Goal: Check status

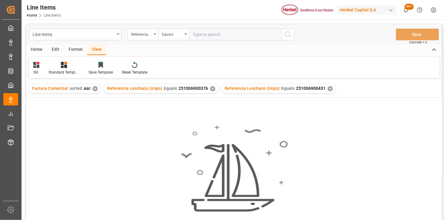
click at [198, 37] on input "text" at bounding box center [235, 35] width 92 height 12
type input "251015080044"
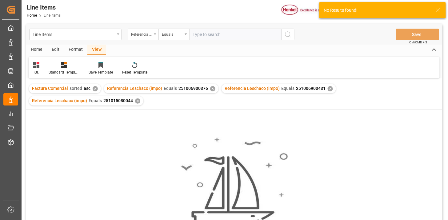
click at [210, 87] on div "✕" at bounding box center [212, 88] width 5 height 5
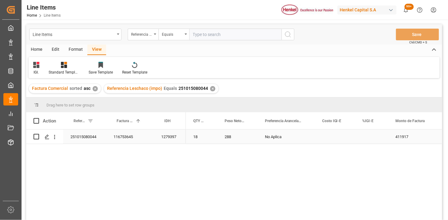
click at [334, 138] on div "Press SPACE to select this row." at bounding box center [335, 137] width 40 height 14
click at [334, 138] on input "Press SPACE to select this row." at bounding box center [335, 141] width 30 height 12
click at [334, 138] on div "Press SPACE to select this row." at bounding box center [335, 137] width 40 height 14
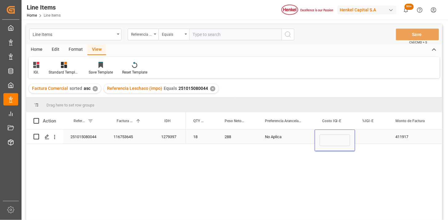
click at [334, 138] on input "Press SPACE to select this row." at bounding box center [335, 141] width 30 height 12
type input "6"
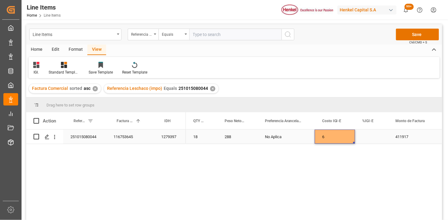
click at [334, 138] on div "6" at bounding box center [335, 137] width 40 height 14
type input "3549"
click at [368, 135] on div "Press SPACE to select this row." at bounding box center [371, 137] width 33 height 14
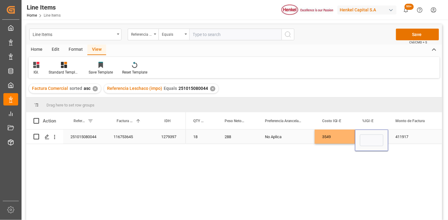
type input "6"
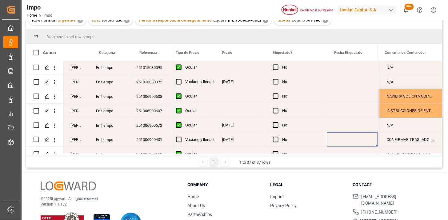
click at [406, 140] on div "CONFIRMAR TRASLADO | CONFIRMAR NOM 050 EN PREVIO" at bounding box center [411, 140] width 63 height 14
click at [398, 141] on input "CONFIRMAR TRASLADO | CONFIRMAR NOM 050 EN PREVIO" at bounding box center [411, 144] width 53 height 12
click at [409, 142] on input "TRASLADO | CONFIRMAR NOM 050 EN PREVIO" at bounding box center [411, 144] width 53 height 12
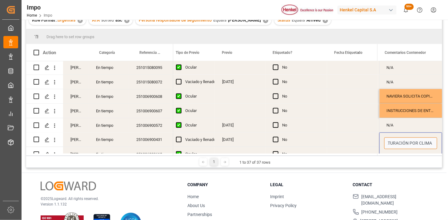
type input "TRASLADO A GOLMEX POR SATURACIÓN POR CLIMA | CONFIRMAR NOM 050 EN PREVIO"
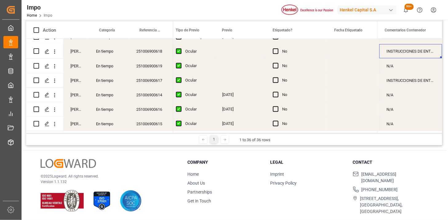
click at [149, 54] on div "251006900618" at bounding box center [151, 51] width 44 height 14
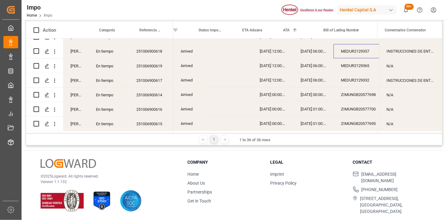
scroll to position [0, 62]
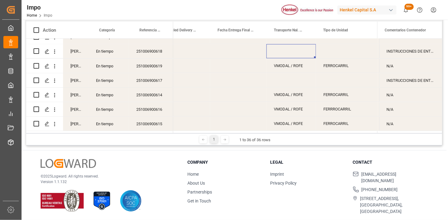
click at [287, 50] on div "Press SPACE to select this row." at bounding box center [292, 51] width 50 height 14
click at [287, 50] on input "Press SPACE to select this row." at bounding box center [292, 55] width 40 height 12
type input "LESCHACO"
click at [331, 51] on div "Press SPACE to select this row." at bounding box center [347, 51] width 62 height 14
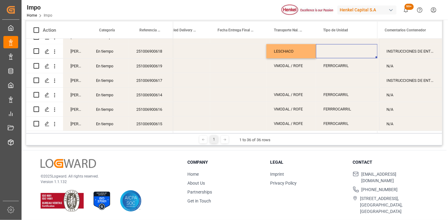
click at [331, 51] on div "Press SPACE to select this row." at bounding box center [347, 51] width 62 height 14
click at [331, 51] on input "Press SPACE to select this row." at bounding box center [347, 55] width 52 height 12
type input "CONTENEDOR"
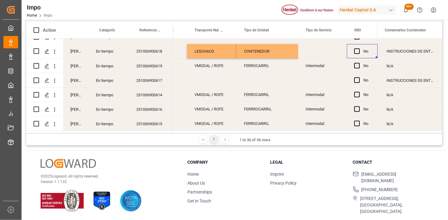
click at [320, 48] on div "Press SPACE to select this row." at bounding box center [323, 51] width 49 height 14
click at [338, 53] on button "Select" at bounding box center [323, 55] width 39 height 12
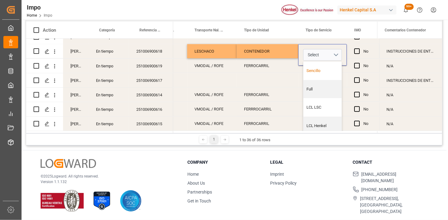
click at [320, 72] on div "Sencillo" at bounding box center [323, 71] width 38 height 18
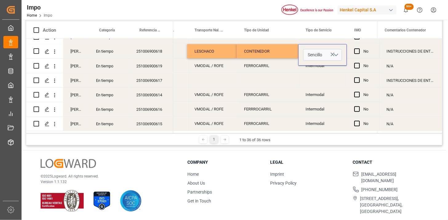
click at [399, 49] on div "INSTRUCCIONES DE ENTREGA" at bounding box center [411, 51] width 63 height 14
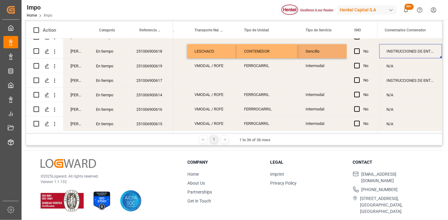
click at [409, 51] on div "INSTRUCCIONES DE ENTREGA" at bounding box center [411, 51] width 63 height 14
click at [409, 51] on input "INSTRUCCIONES DE ENTREGA" at bounding box center [411, 55] width 53 height 12
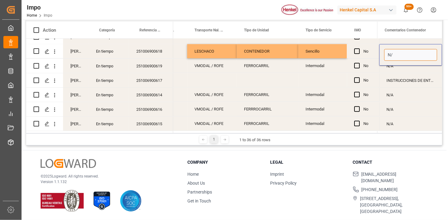
type input "N/A"
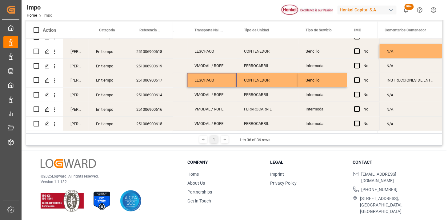
click at [411, 67] on div "N/A" at bounding box center [411, 66] width 63 height 14
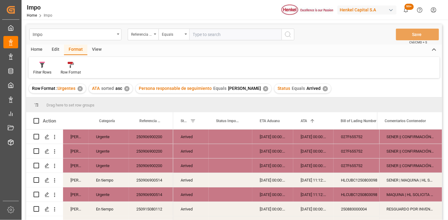
click at [323, 88] on div "✕" at bounding box center [325, 88] width 5 height 5
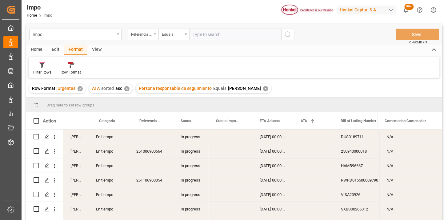
click at [194, 137] on div "In progress" at bounding box center [190, 137] width 35 height 14
click at [200, 121] on span at bounding box center [199, 121] width 6 height 6
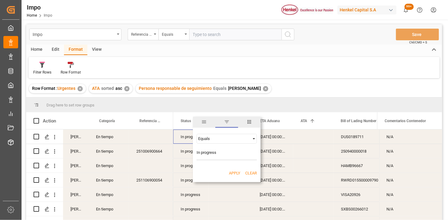
type input "In progress"
click at [234, 171] on button "Apply" at bounding box center [234, 173] width 11 height 6
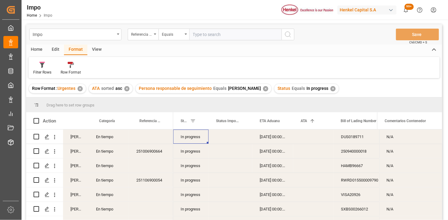
click at [93, 48] on div "View" at bounding box center [96, 50] width 19 height 10
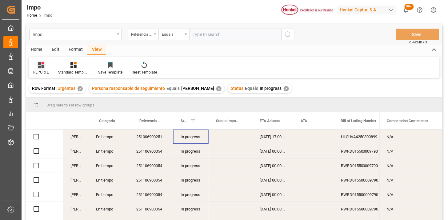
click at [41, 70] on div "REPORTE" at bounding box center [41, 73] width 16 height 6
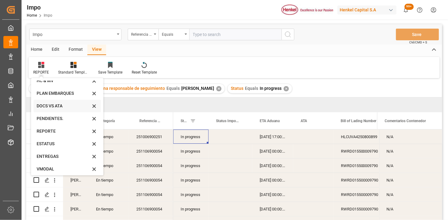
scroll to position [34, 0]
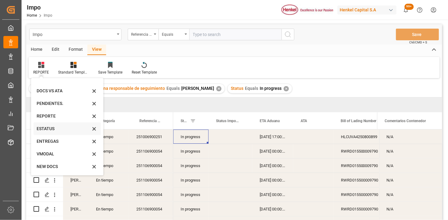
click at [56, 128] on div "ESTATUS" at bounding box center [64, 129] width 54 height 6
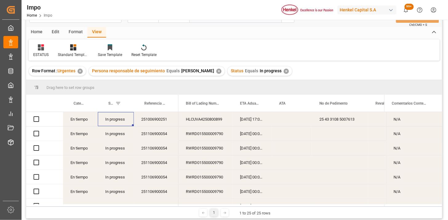
scroll to position [34, 0]
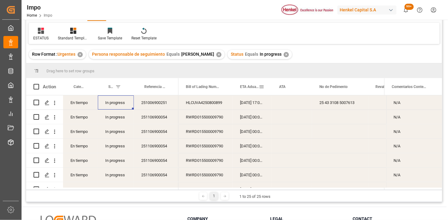
click at [237, 85] on div "ETA Aduana" at bounding box center [252, 86] width 39 height 17
click at [245, 87] on span "ETA Aduana" at bounding box center [249, 87] width 19 height 4
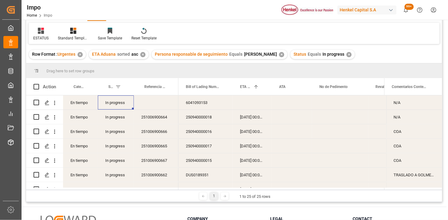
scroll to position [68, 0]
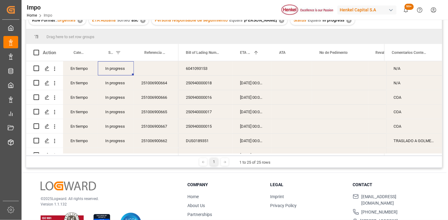
click at [197, 71] on div "6041093153" at bounding box center [206, 68] width 54 height 14
click at [200, 70] on div "6041093153" at bounding box center [206, 68] width 54 height 14
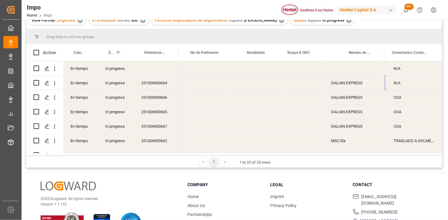
scroll to position [0, 129]
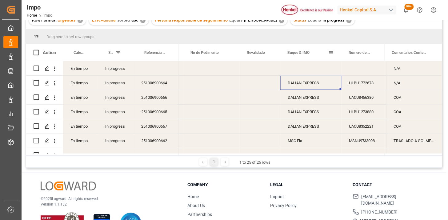
click at [331, 52] on span at bounding box center [331, 53] width 6 height 6
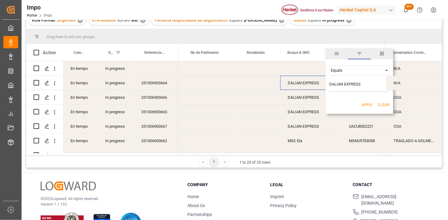
type input "DALIAN EXPRESS"
click at [364, 104] on button "Apply" at bounding box center [367, 105] width 11 height 6
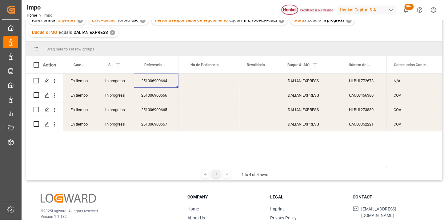
click at [163, 83] on div "251006900664" at bounding box center [156, 81] width 45 height 14
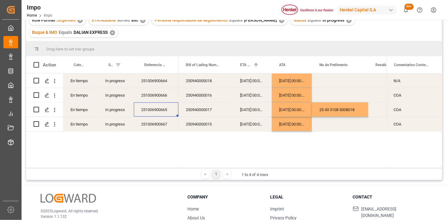
click at [408, 80] on div "N/A" at bounding box center [415, 81] width 56 height 14
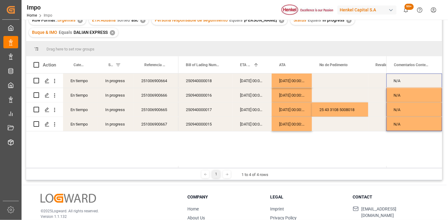
click at [210, 113] on div "250940000017" at bounding box center [206, 110] width 54 height 14
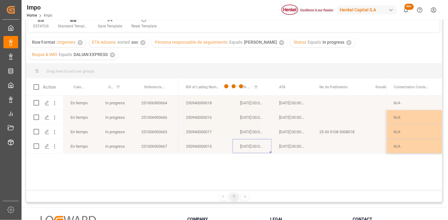
scroll to position [34, 0]
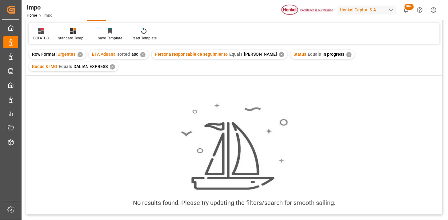
click at [111, 68] on div "✕" at bounding box center [112, 66] width 5 height 5
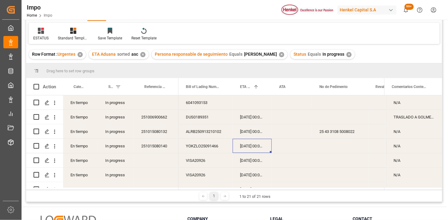
click at [123, 105] on div "In progress" at bounding box center [116, 102] width 36 height 14
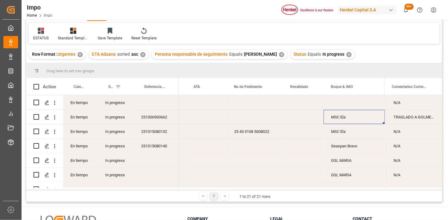
scroll to position [0, 129]
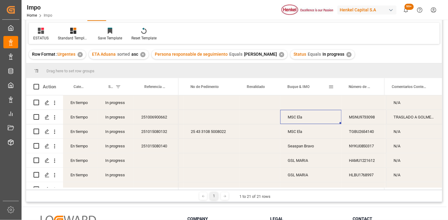
click at [331, 87] on span at bounding box center [331, 87] width 6 height 6
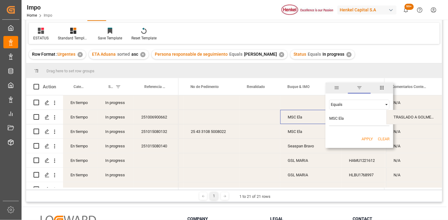
type input "MSC Ela"
click at [369, 140] on button "Apply" at bounding box center [367, 139] width 11 height 6
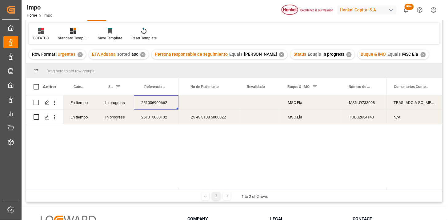
click at [156, 107] on div "251006900662" at bounding box center [156, 102] width 45 height 14
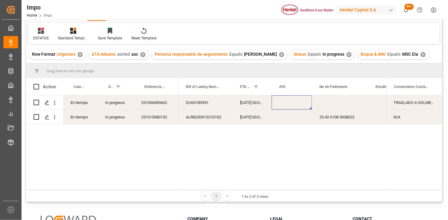
click at [244, 103] on div "09-10-2025 00:00:00" at bounding box center [252, 102] width 39 height 14
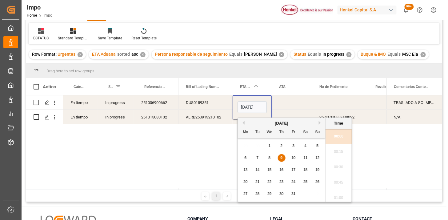
click at [244, 103] on input "09-10-2025 00:00" at bounding box center [252, 107] width 29 height 12
type input "10-10-2025 00:00"
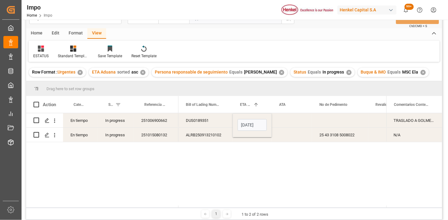
scroll to position [0, 0]
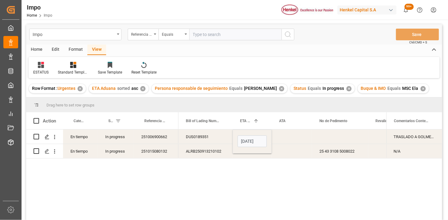
click at [207, 138] on div "DUS0189351" at bounding box center [206, 137] width 54 height 14
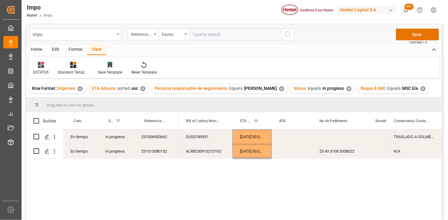
scroll to position [34, 0]
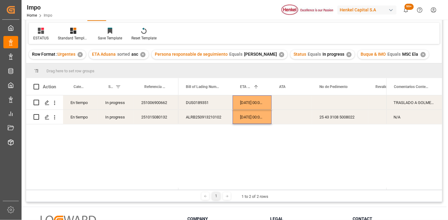
click at [293, 103] on div "Press SPACE to select this row." at bounding box center [292, 102] width 40 height 14
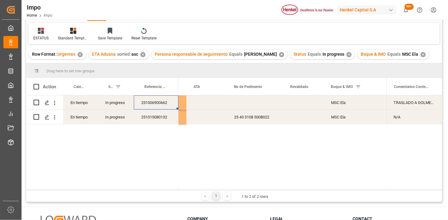
scroll to position [0, 0]
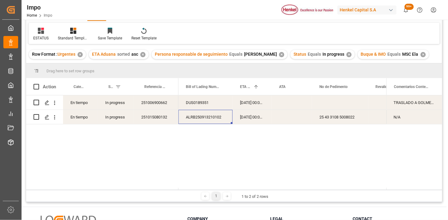
click at [421, 54] on div "✕" at bounding box center [423, 54] width 5 height 5
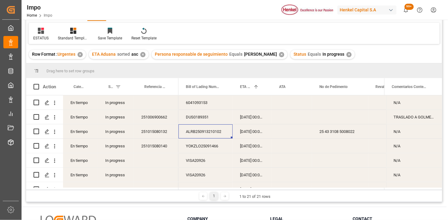
click at [218, 134] on div "ALRB250913210102" at bounding box center [206, 131] width 54 height 14
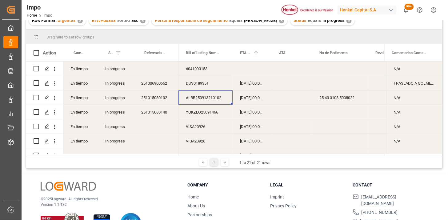
scroll to position [68, 0]
click at [213, 110] on div "YOKZLO25091466" at bounding box center [206, 112] width 54 height 14
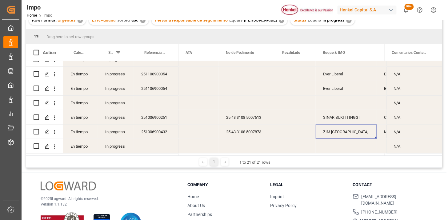
scroll to position [0, 129]
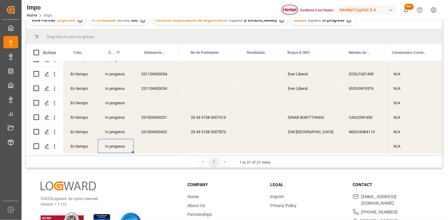
click at [115, 143] on div "In progress" at bounding box center [116, 146] width 36 height 14
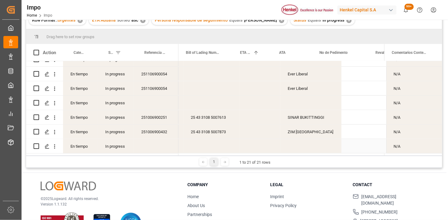
scroll to position [0, 0]
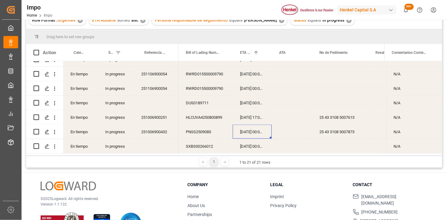
click at [247, 135] on div "28-10-2025 00:00:00" at bounding box center [252, 132] width 39 height 14
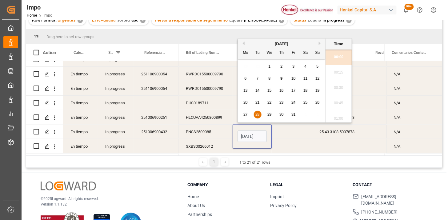
scroll to position [833, 0]
type input "31-10-2025 00:00"
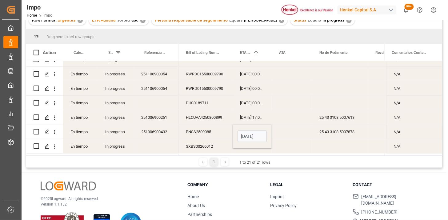
click at [201, 132] on div "PNSS2509085" at bounding box center [206, 132] width 54 height 14
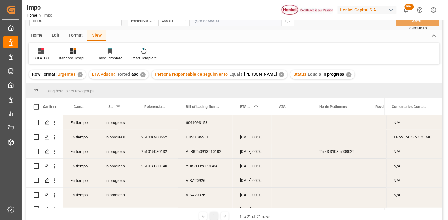
scroll to position [0, 0]
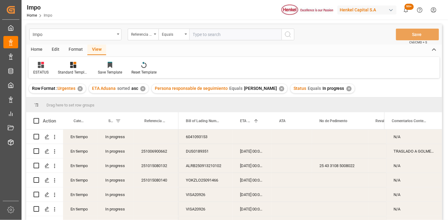
click at [347, 89] on div "✕" at bounding box center [349, 88] width 5 height 5
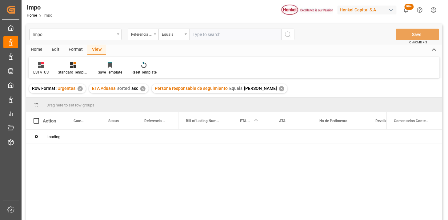
click at [280, 89] on div "✕" at bounding box center [281, 88] width 5 height 5
click at [142, 89] on div "✕" at bounding box center [142, 88] width 5 height 5
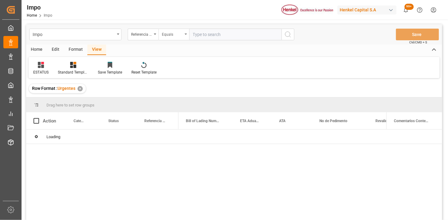
click at [181, 36] on div "Equals" at bounding box center [172, 33] width 21 height 7
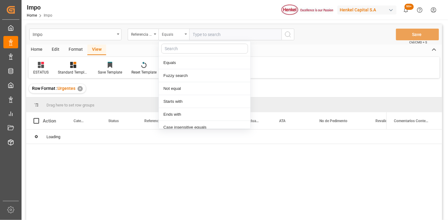
scroll to position [31, 0]
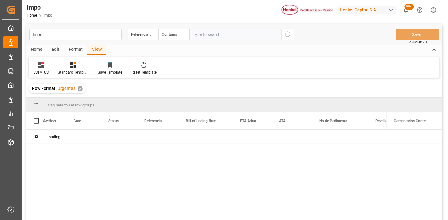
paste input "250906900876 250915080142 251015080062"
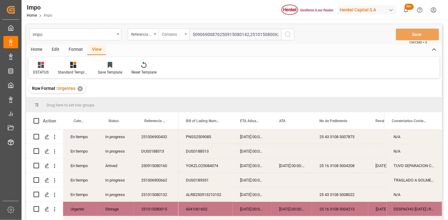
scroll to position [0, 2]
type input "250906900876,250915080142,251015080062"
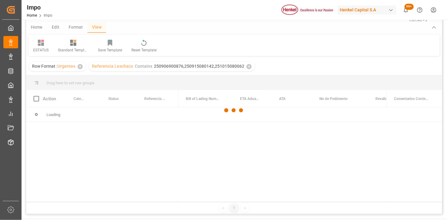
scroll to position [34, 0]
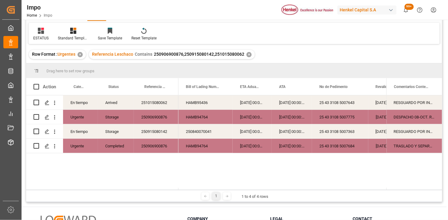
click at [159, 105] on div "251015080062" at bounding box center [156, 102] width 45 height 14
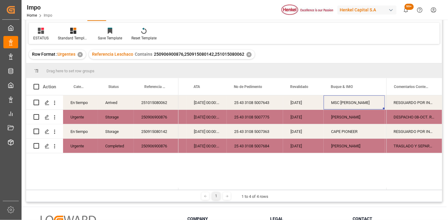
scroll to position [0, 129]
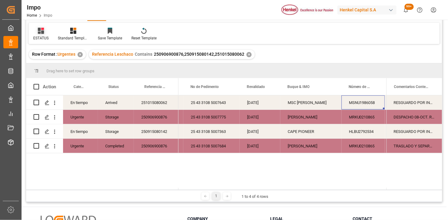
click at [45, 29] on div at bounding box center [40, 30] width 15 height 6
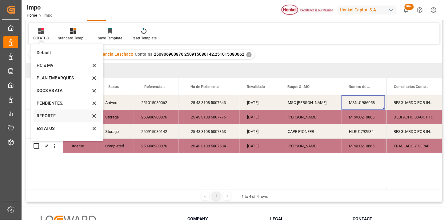
click at [56, 115] on div "REPORTE" at bounding box center [64, 116] width 54 height 6
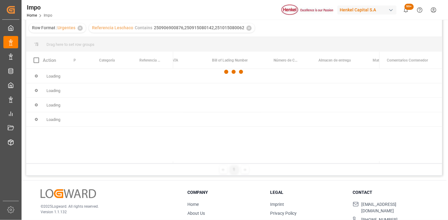
scroll to position [68, 0]
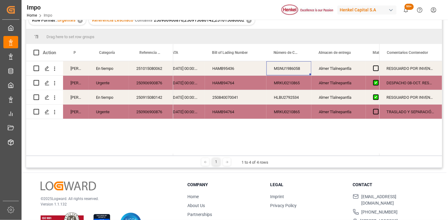
click at [125, 67] on div "En tiempo" at bounding box center [109, 68] width 40 height 14
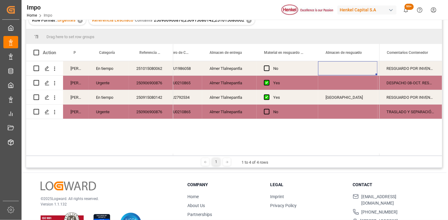
scroll to position [0, 300]
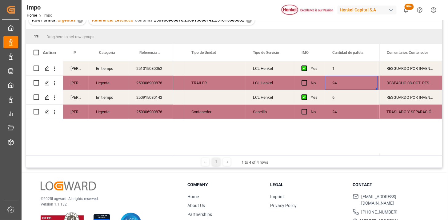
click at [340, 86] on div "24" at bounding box center [351, 83] width 53 height 14
click at [340, 86] on input "24" at bounding box center [351, 87] width 43 height 12
type input "4"
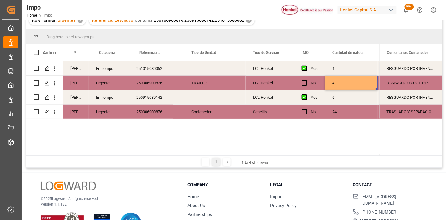
click at [352, 111] on div "24" at bounding box center [351, 112] width 53 height 14
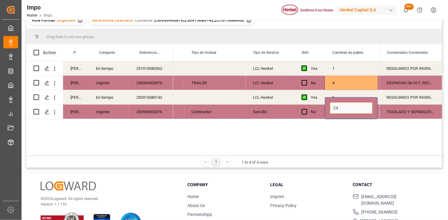
click at [352, 111] on input "24" at bounding box center [351, 108] width 43 height 12
type input "20"
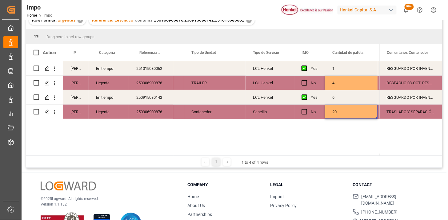
click at [250, 112] on div "Sencillo" at bounding box center [270, 112] width 49 height 14
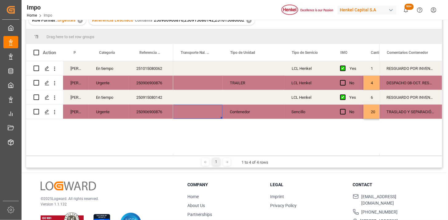
click at [237, 67] on div "Press SPACE to select this row." at bounding box center [254, 68] width 62 height 14
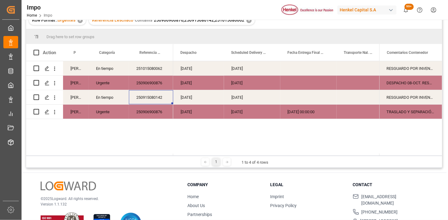
click at [242, 71] on div "14-10-2025" at bounding box center [252, 68] width 56 height 14
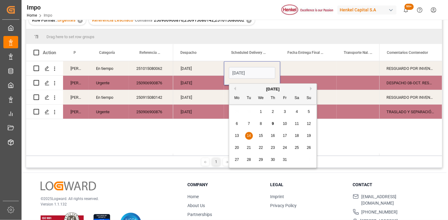
click at [265, 72] on input "14-10-2025" at bounding box center [252, 73] width 46 height 12
drag, startPoint x: 265, startPoint y: 73, endPoint x: 231, endPoint y: 72, distance: 33.9
click at [231, 72] on input "14-10-2025" at bounding box center [252, 73] width 46 height 12
click at [190, 70] on div "04-10-2025" at bounding box center [198, 68] width 51 height 14
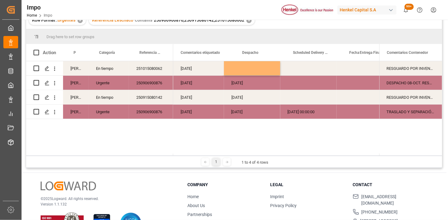
scroll to position [0, 934]
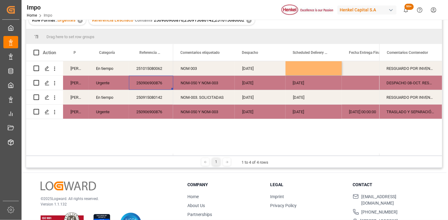
click at [55, 83] on icon "open menu" at bounding box center [54, 83] width 6 height 6
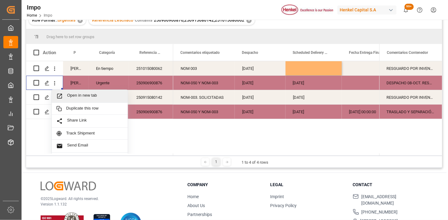
click at [74, 96] on span "Open in new tab" at bounding box center [95, 96] width 56 height 6
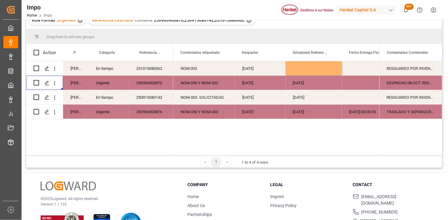
click at [315, 79] on div "14-10-2025" at bounding box center [314, 83] width 56 height 14
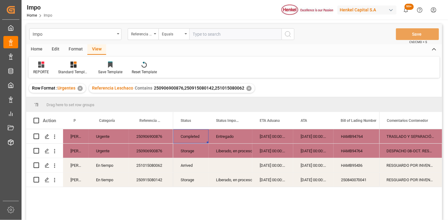
scroll to position [0, 0]
click at [249, 88] on div "✕" at bounding box center [249, 88] width 5 height 5
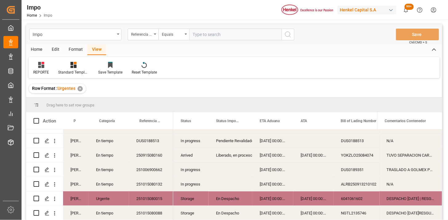
click at [220, 33] on input "text" at bounding box center [235, 35] width 92 height 12
paste input "250906900514"
type input "250906900514"
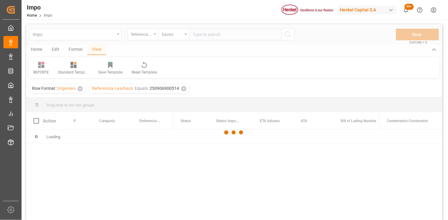
scroll to position [34, 0]
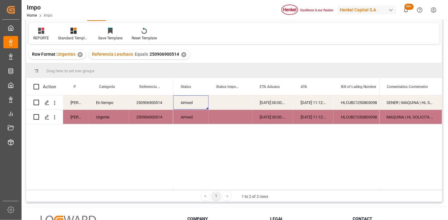
click at [152, 103] on div "250906900514" at bounding box center [151, 102] width 44 height 14
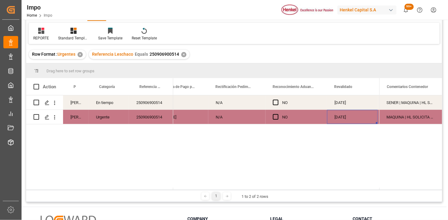
scroll to position [0, 566]
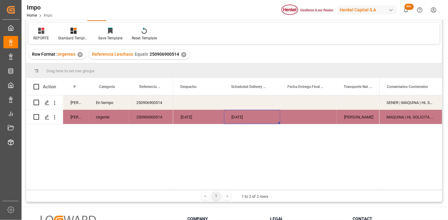
click at [238, 120] on div "13-10-2025" at bounding box center [252, 117] width 56 height 14
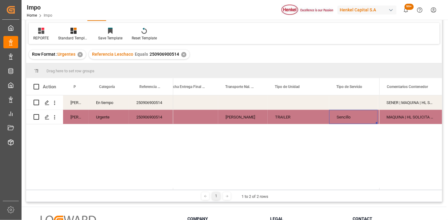
click at [296, 121] on div "TRAILER" at bounding box center [299, 117] width 62 height 14
click at [296, 116] on div "TRAILER" at bounding box center [299, 117] width 62 height 14
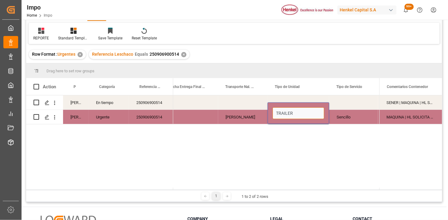
click at [296, 116] on input "TRAILER" at bounding box center [299, 113] width 52 height 12
type input "CONTENEDOR"
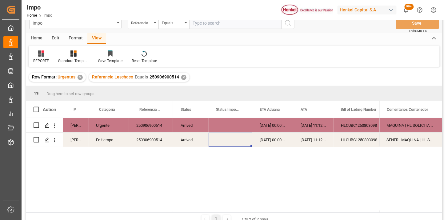
scroll to position [0, 0]
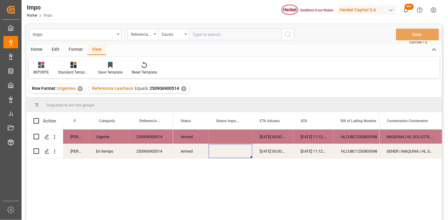
click at [228, 36] on input "text" at bounding box center [235, 35] width 92 height 12
paste input "251006900692"
type input "251006900692"
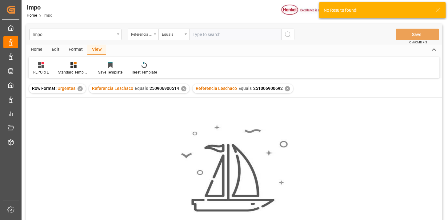
click at [183, 90] on div "✕" at bounding box center [183, 88] width 5 height 5
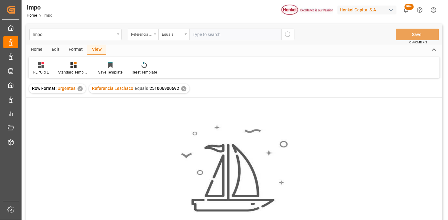
click at [153, 35] on div "Referencia Leschaco" at bounding box center [143, 35] width 31 height 12
type input "bil"
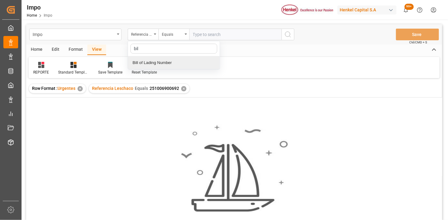
drag, startPoint x: 171, startPoint y: 62, endPoint x: 213, endPoint y: 48, distance: 43.9
click at [175, 60] on div "Bill of Lading Number" at bounding box center [174, 62] width 92 height 13
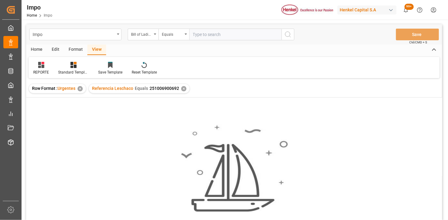
click at [222, 36] on input "text" at bounding box center [235, 35] width 92 height 12
paste input "HAMB97285"
type input "HAMB97285"
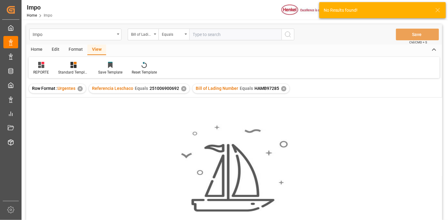
click at [183, 88] on div "✕" at bounding box center [183, 88] width 5 height 5
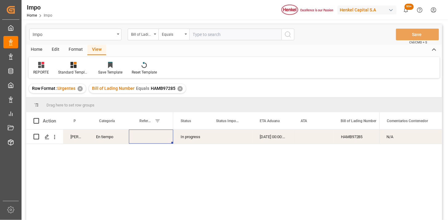
click at [153, 139] on div "Press SPACE to select this row." at bounding box center [151, 137] width 44 height 14
click at [153, 139] on input "Press SPACE to select this row." at bounding box center [151, 141] width 34 height 12
paste input "251006900692"
type input "251006900692"
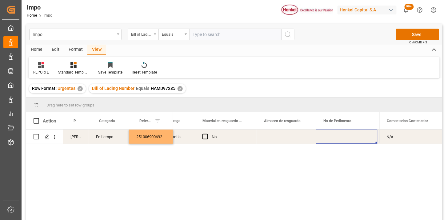
scroll to position [0, 350]
click at [304, 136] on div "Press SPACE to select this row." at bounding box center [297, 137] width 62 height 14
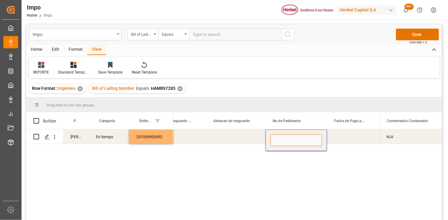
click at [304, 136] on input "Press SPACE to select this row." at bounding box center [297, 141] width 52 height 12
paste input "25 43 3108 5008098"
type input "25 43 3108 5008098"
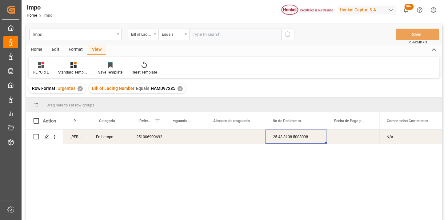
click at [257, 142] on div "Press SPACE to select this row." at bounding box center [235, 137] width 59 height 14
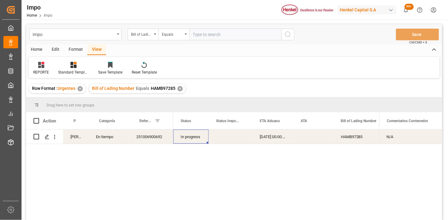
click at [235, 39] on input "text" at bounding box center [235, 35] width 92 height 12
paste input "251006900666"
type input "251006900666"
click at [152, 37] on div "Bill of Lading Number" at bounding box center [143, 35] width 31 height 12
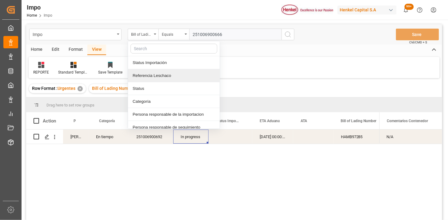
drag, startPoint x: 170, startPoint y: 74, endPoint x: 176, endPoint y: 68, distance: 8.7
click at [170, 73] on div "Referencia Leschaco" at bounding box center [174, 75] width 92 height 13
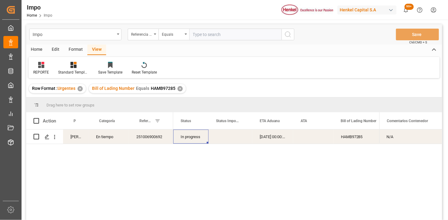
click at [217, 31] on input "text" at bounding box center [235, 35] width 92 height 12
paste input "251006900666"
type input "251006900666"
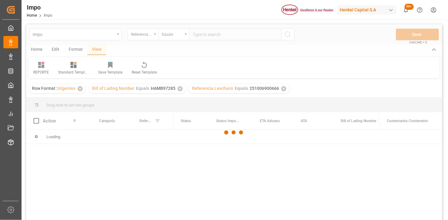
click at [180, 88] on div at bounding box center [234, 132] width 416 height 216
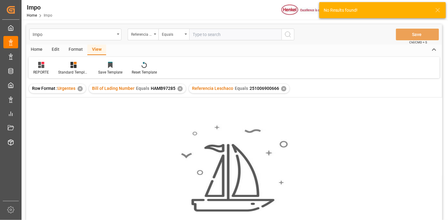
click at [180, 89] on div "✕" at bounding box center [180, 88] width 5 height 5
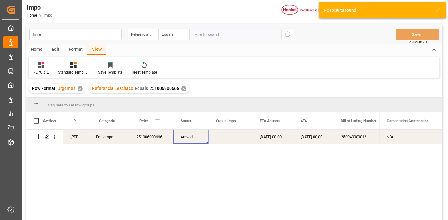
click at [190, 139] on div "Arrived" at bounding box center [190, 137] width 35 height 14
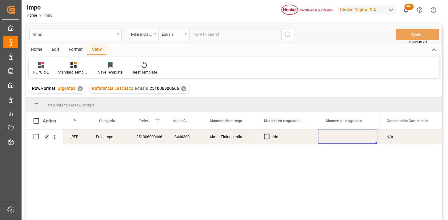
scroll to position [0, 300]
click at [337, 135] on div "Press SPACE to select this row." at bounding box center [347, 137] width 62 height 14
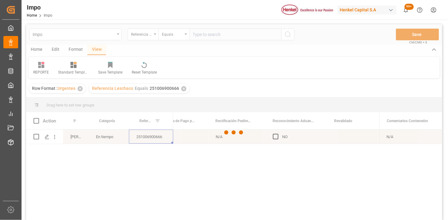
scroll to position [0, 0]
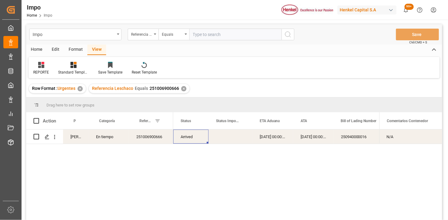
click at [279, 139] on div "08-10-2025 00:00:00" at bounding box center [272, 137] width 41 height 14
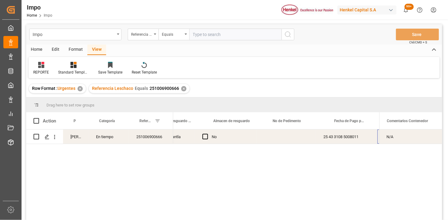
scroll to position [0, 350]
click at [238, 37] on input "text" at bounding box center [235, 35] width 92 height 12
paste input "251006900664"
type input "251006900664"
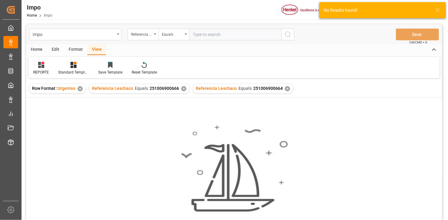
click at [183, 90] on div "✕" at bounding box center [183, 88] width 5 height 5
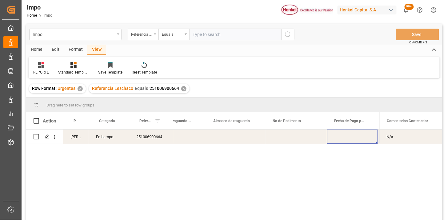
click at [295, 140] on div "Press SPACE to select this row." at bounding box center [297, 137] width 62 height 14
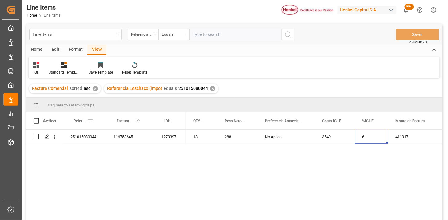
click at [208, 38] on input "text" at bounding box center [235, 35] width 92 height 12
paste input "250906900876"
type input "250906900876"
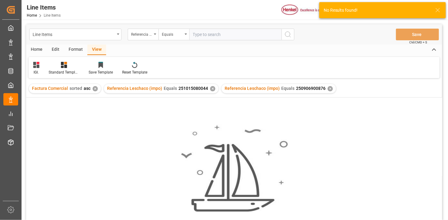
click at [211, 90] on div "✕" at bounding box center [212, 88] width 5 height 5
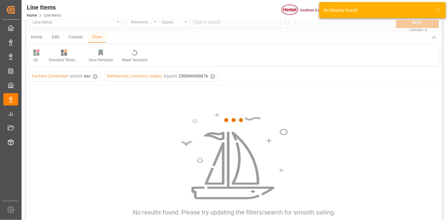
scroll to position [34, 0]
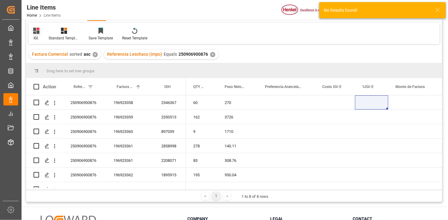
click at [34, 31] on div "IGI." at bounding box center [36, 34] width 15 height 14
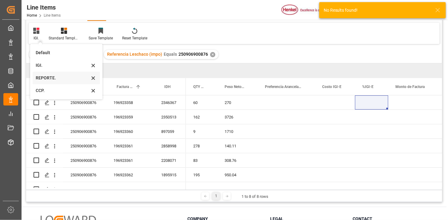
click at [50, 79] on div "REPORTE." at bounding box center [63, 78] width 54 height 6
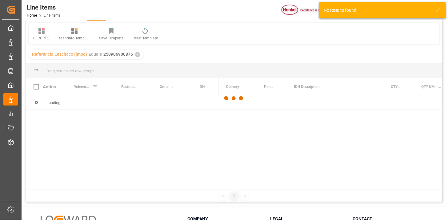
scroll to position [68, 0]
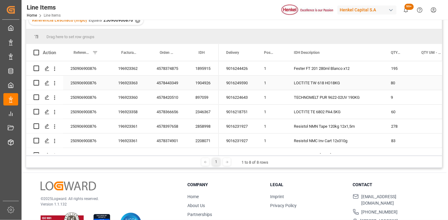
click at [222, 73] on div "9016244426" at bounding box center [238, 68] width 38 height 14
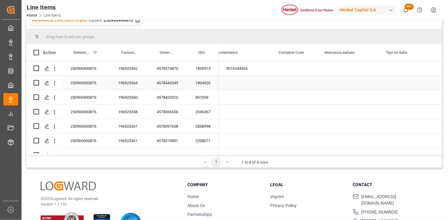
scroll to position [0, 747]
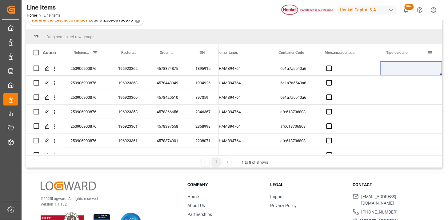
click at [429, 53] on span at bounding box center [431, 53] width 6 height 6
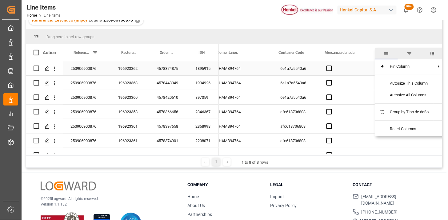
click at [305, 63] on div "6e1a7a5540a6" at bounding box center [296, 68] width 46 height 14
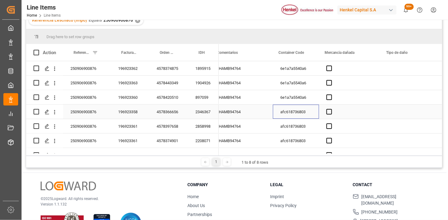
click at [301, 113] on div "afc618736803" at bounding box center [296, 112] width 46 height 14
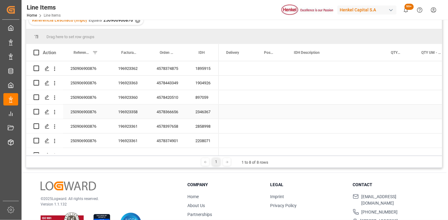
scroll to position [0, 0]
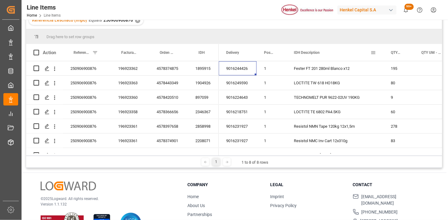
click at [315, 54] on div "IDH Description" at bounding box center [332, 52] width 77 height 17
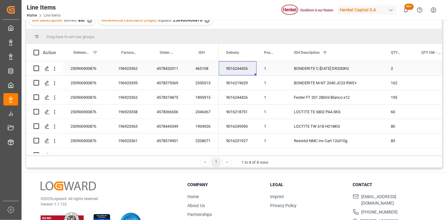
click at [327, 73] on div "BONDERITE C-AD 1270 DR200KG" at bounding box center [335, 68] width 97 height 14
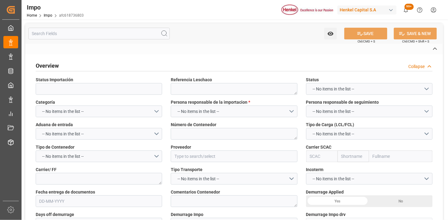
type input "Liberado, en proceso entrega"
type textarea "250906900876"
type textarea "MRKU0210865"
type input "HENKEL GLOBAL SUPPLY CHAIN B.V."
type input "MAEU"
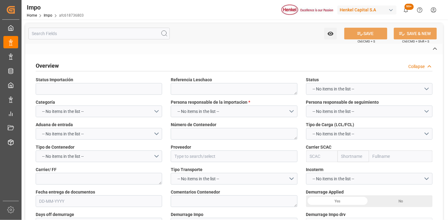
type textarea "DHL"
type textarea "DESPACHO 08-OCT. RESGUARDO POR INVENTARIO"
type input "AA"
type textarea "AA"
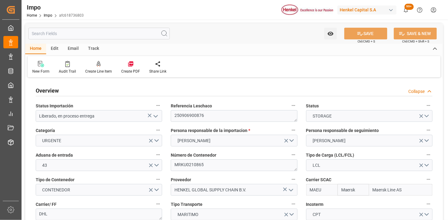
type input "Maersk"
type input "Maersk Line AS"
type input "3"
type input "50"
type input "24"
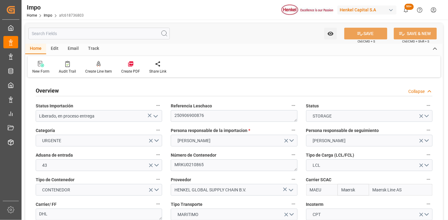
type input "19-09-2025"
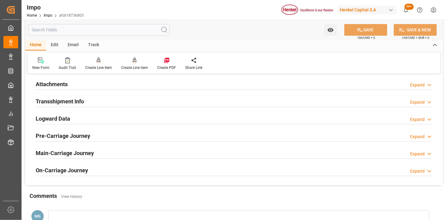
scroll to position [577, 0]
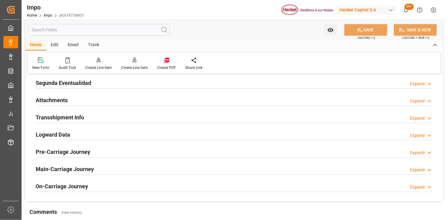
drag, startPoint x: 74, startPoint y: 100, endPoint x: 120, endPoint y: 105, distance: 46.8
click at [74, 100] on div "Attachments Expand" at bounding box center [234, 100] width 397 height 12
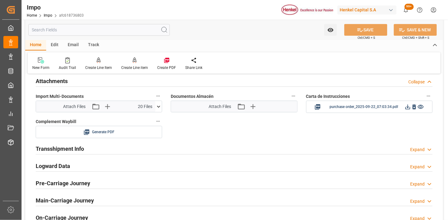
scroll to position [611, 0]
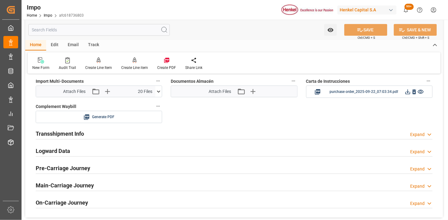
click at [158, 91] on icon at bounding box center [158, 91] width 6 height 6
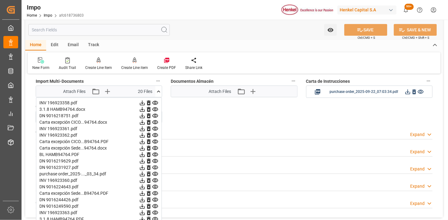
click at [144, 104] on icon at bounding box center [142, 103] width 6 height 6
click at [142, 130] on icon at bounding box center [142, 129] width 6 height 6
click at [142, 117] on icon at bounding box center [142, 116] width 6 height 6
click at [142, 169] on icon at bounding box center [142, 167] width 6 height 6
click at [159, 92] on icon at bounding box center [158, 91] width 6 height 6
